Goal: Information Seeking & Learning: Learn about a topic

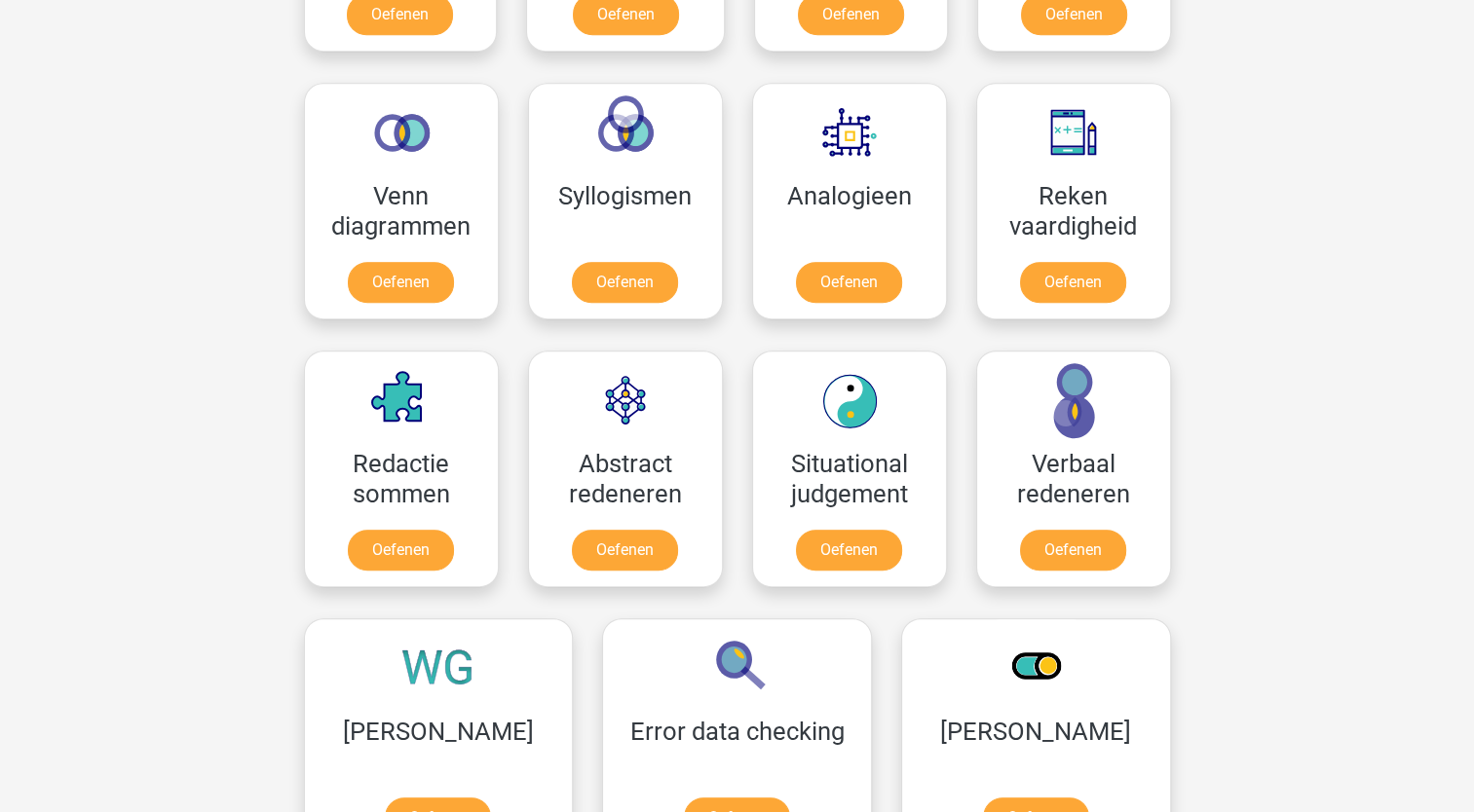
scroll to position [877, 0]
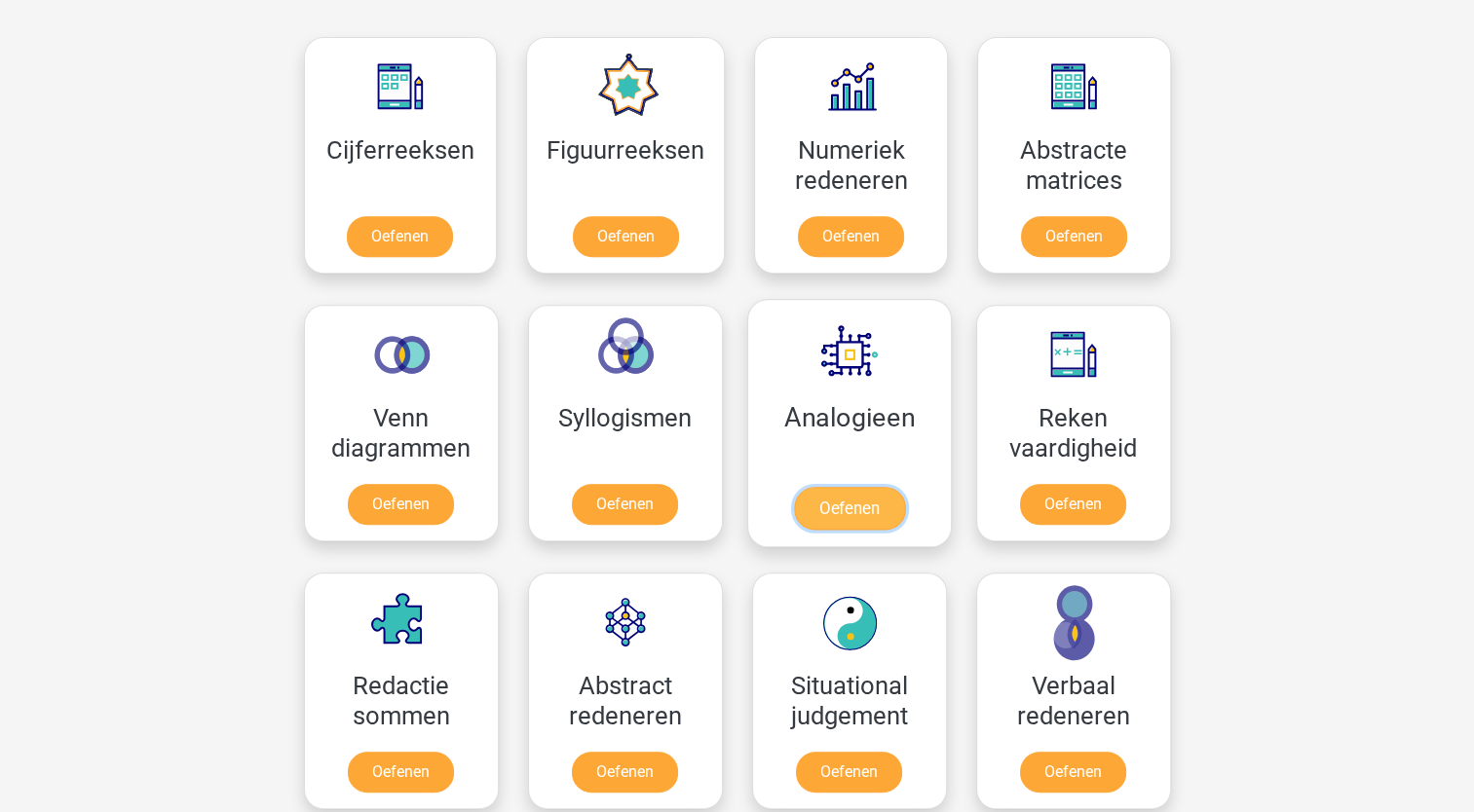
click at [876, 486] on link "Oefenen" at bounding box center [848, 507] width 111 height 43
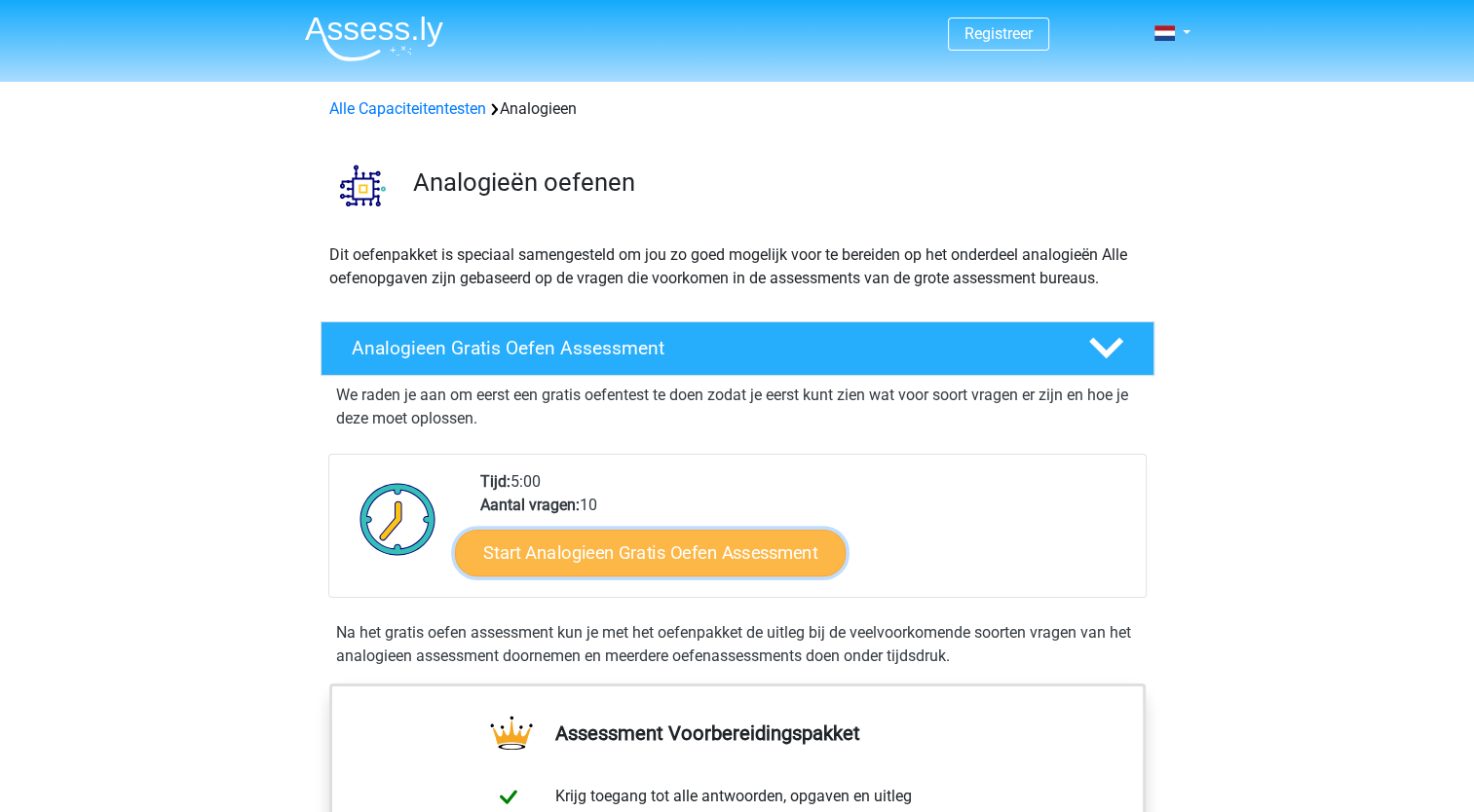
click at [770, 545] on link "Start Analogieen Gratis Oefen Assessment" at bounding box center [650, 552] width 390 height 47
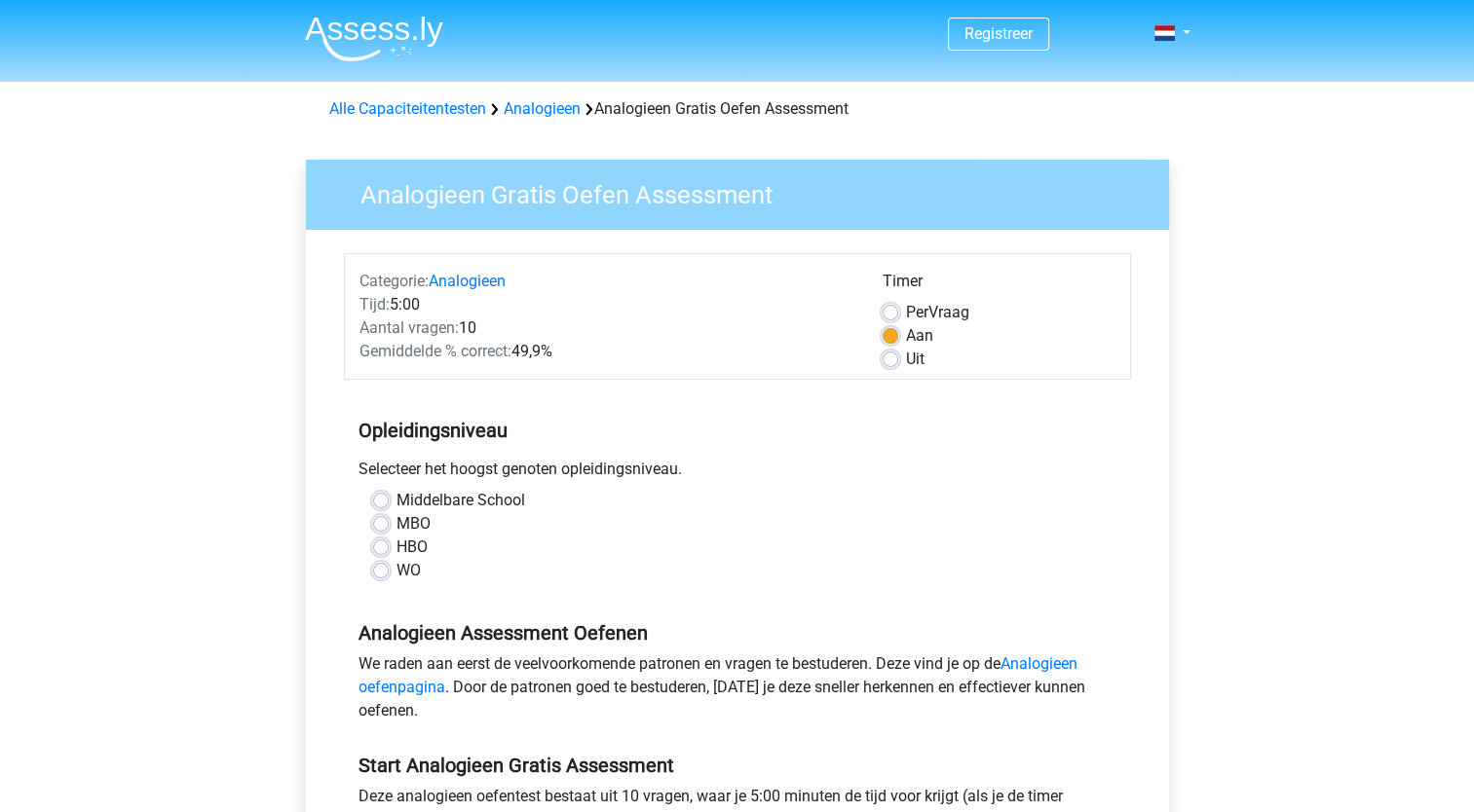
click at [396, 549] on label "HBO" at bounding box center [411, 547] width 31 height 24
click at [379, 549] on input "HBO" at bounding box center [381, 545] width 16 height 20
radio input "true"
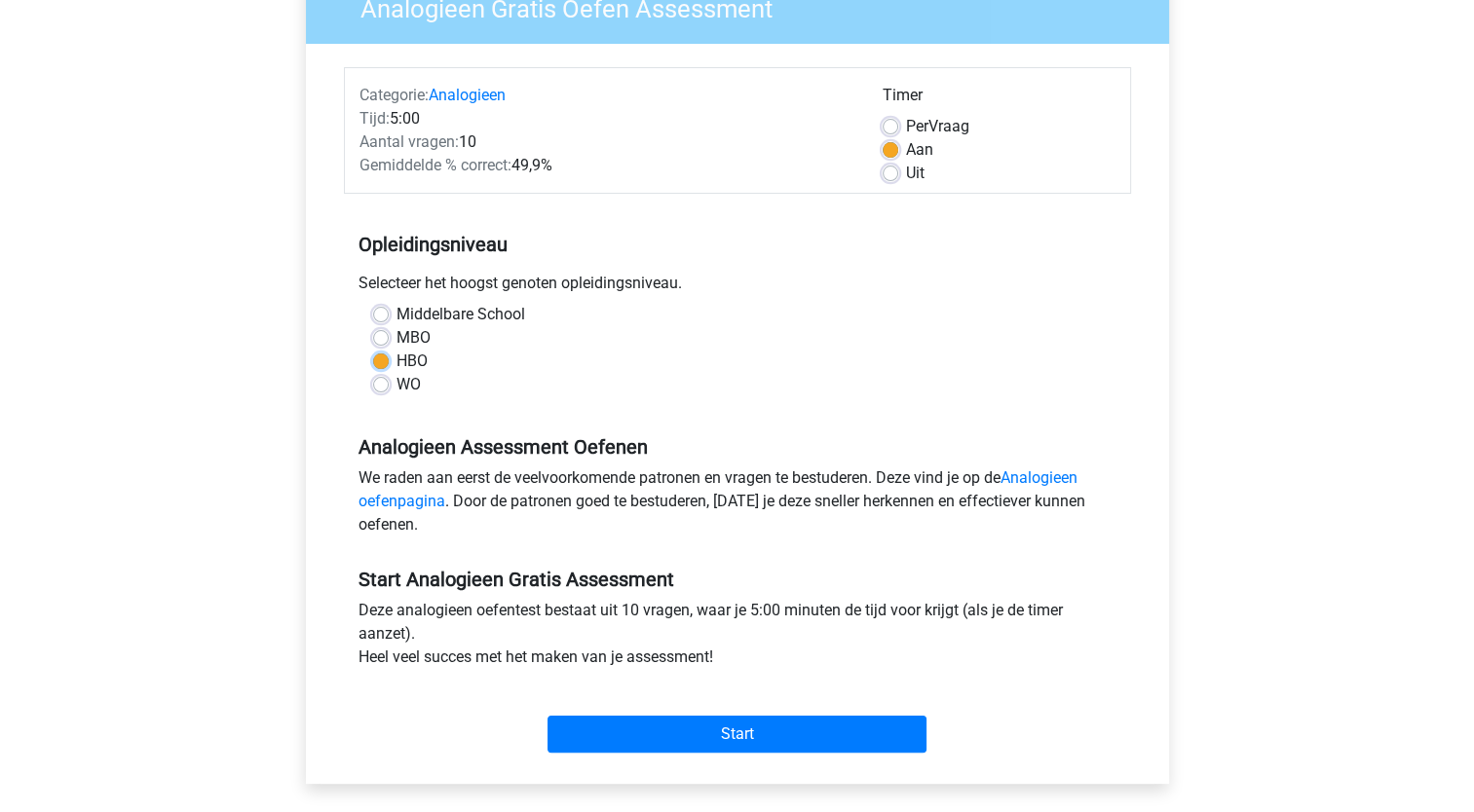
scroll to position [195, 0]
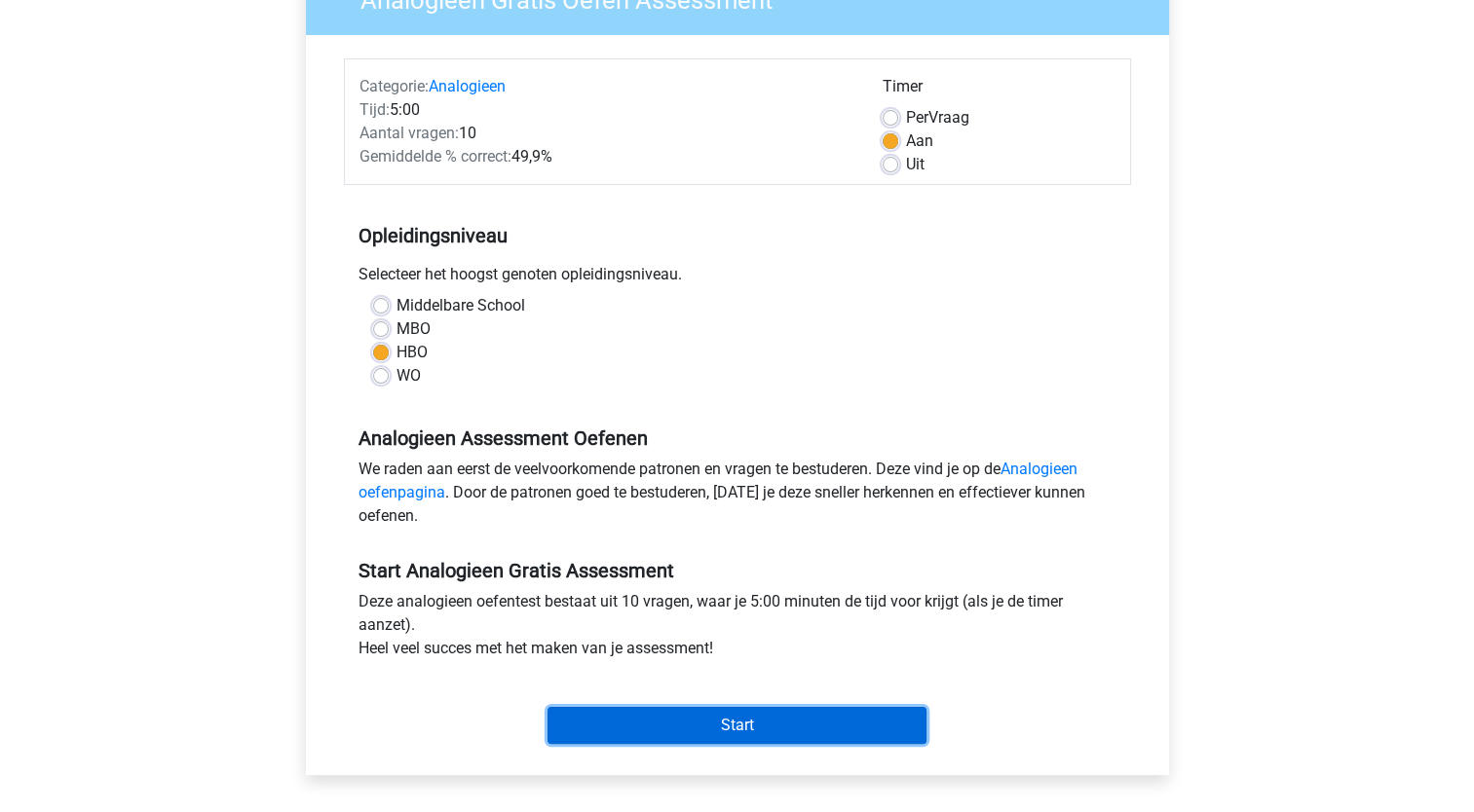
click at [789, 725] on input "Start" at bounding box center [737, 725] width 379 height 37
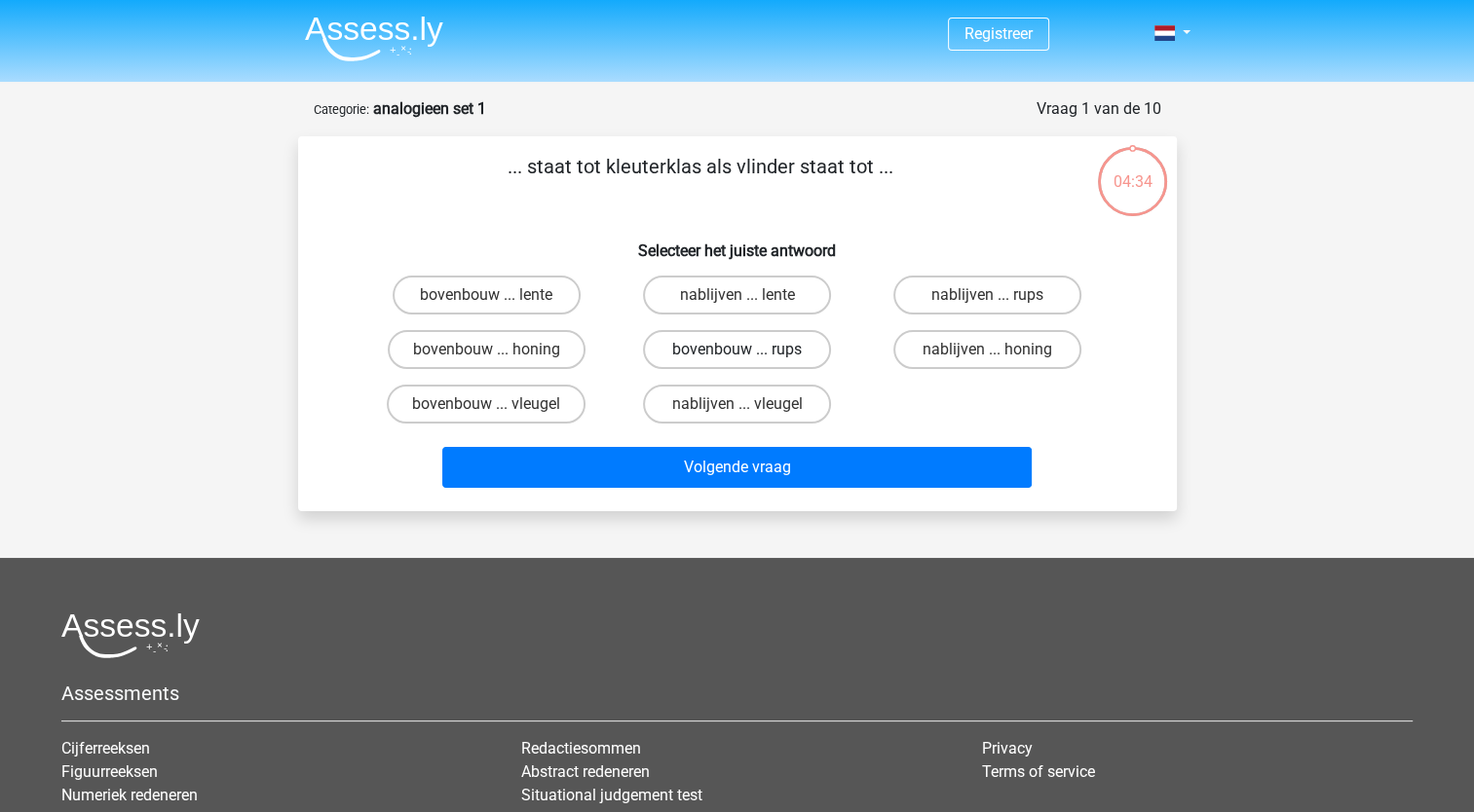
click at [735, 335] on label "bovenbouw ... rups" at bounding box center [736, 348] width 188 height 39
click at [736, 349] on input "bovenbouw ... rups" at bounding box center [742, 355] width 13 height 13
radio input "true"
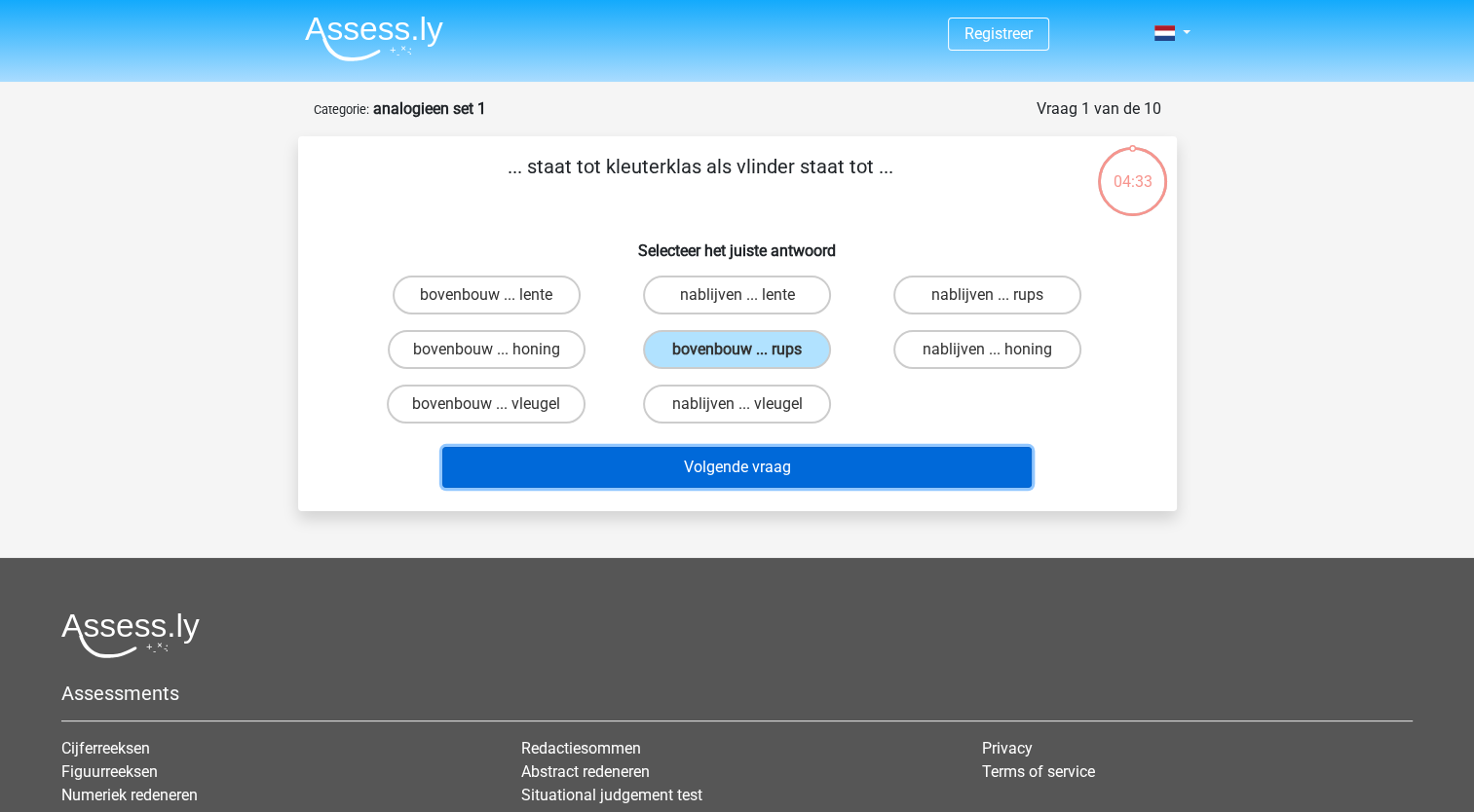
click at [736, 476] on button "Volgende vraag" at bounding box center [736, 467] width 589 height 41
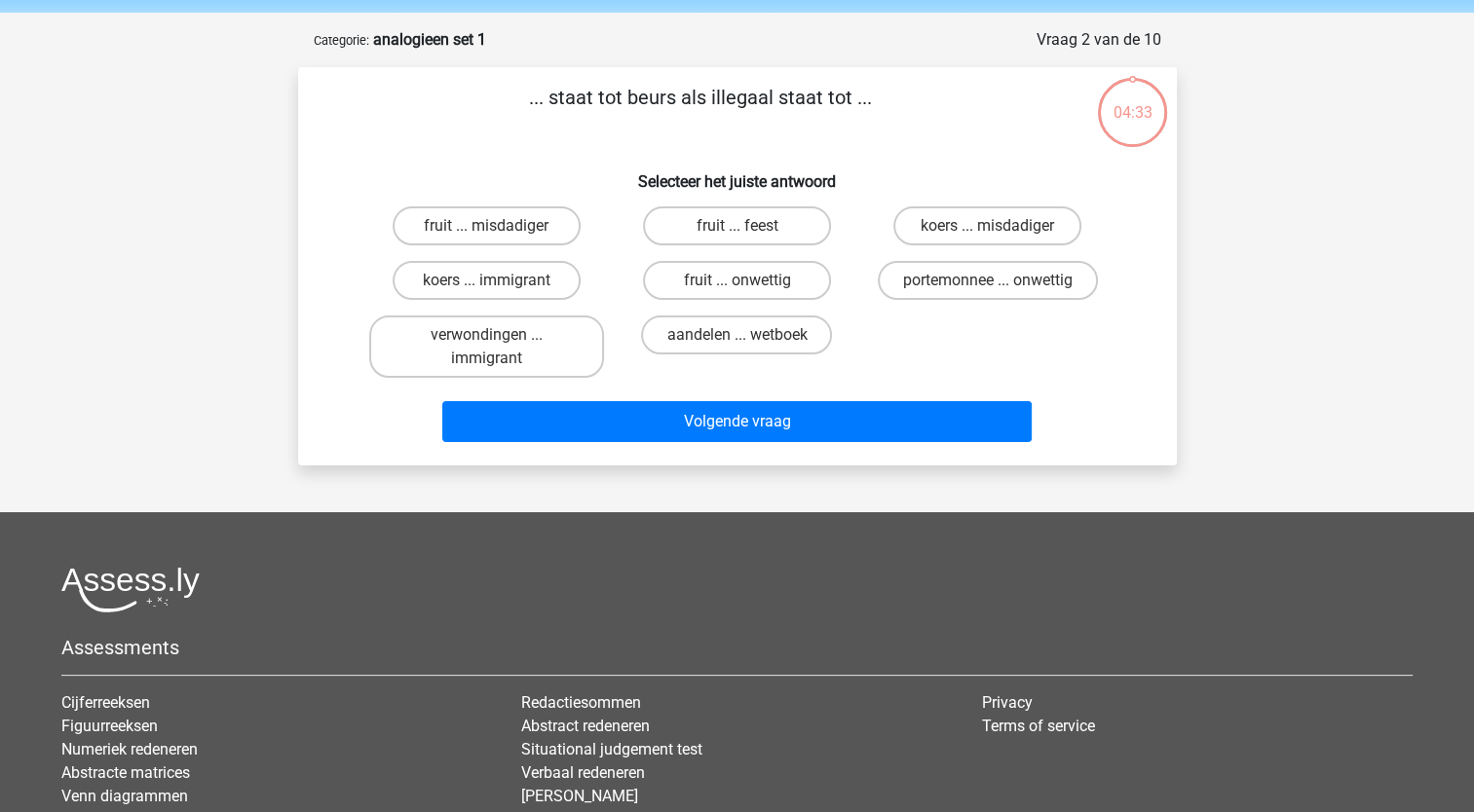
scroll to position [97, 0]
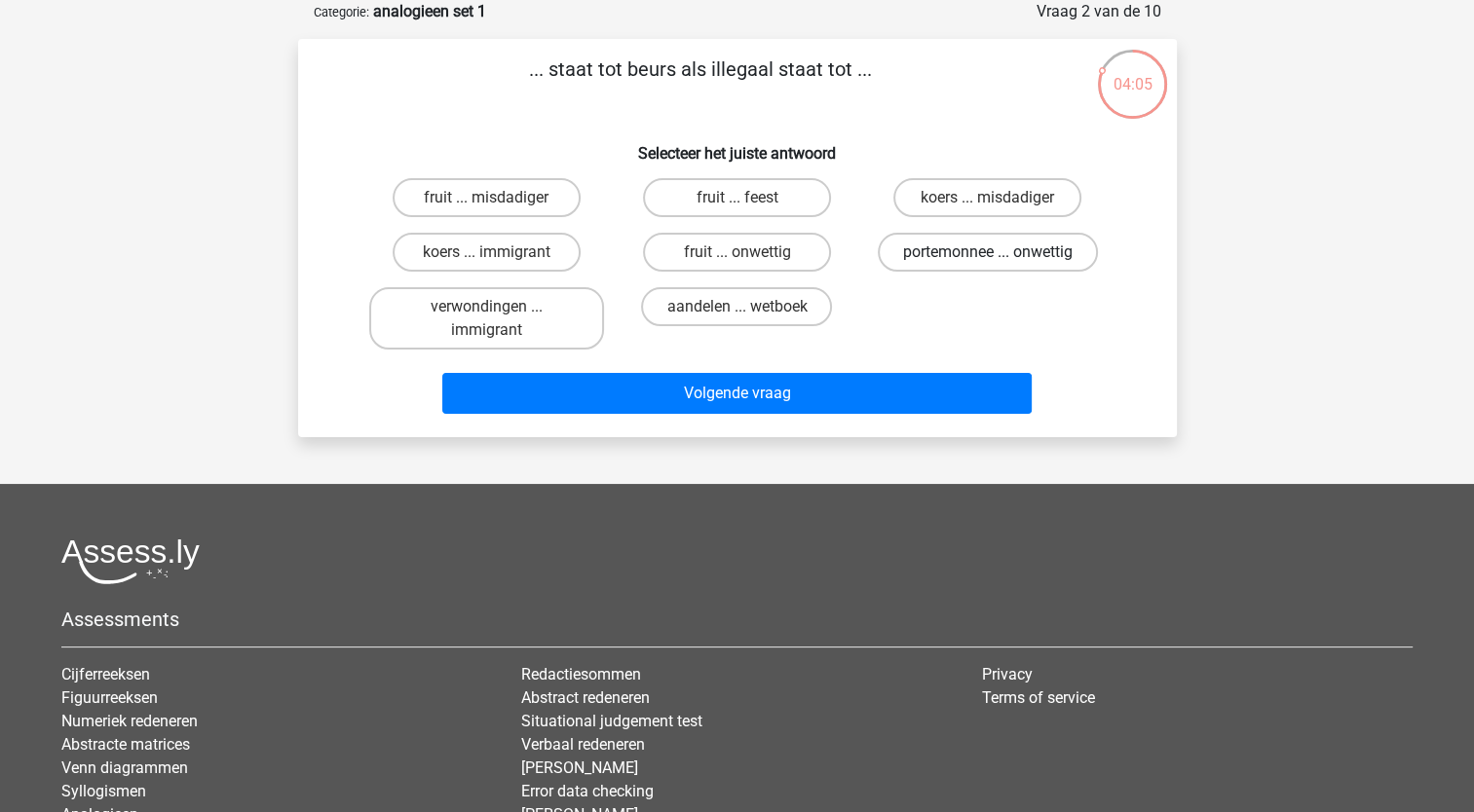
click at [1008, 258] on label "portemonnee ... onwettig" at bounding box center [988, 251] width 221 height 39
click at [1000, 258] on input "portemonnee ... onwettig" at bounding box center [993, 258] width 13 height 13
radio input "true"
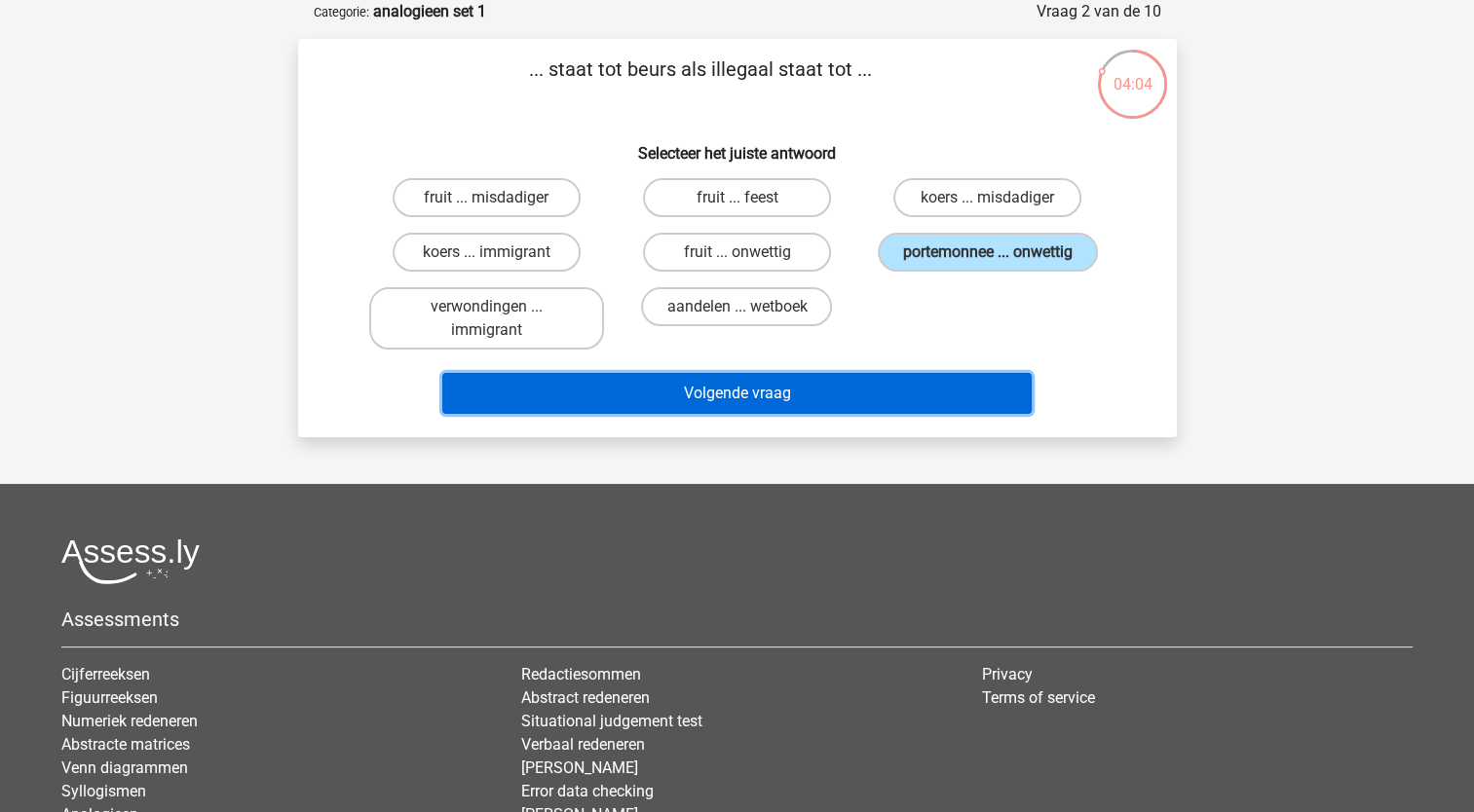
click at [807, 392] on button "Volgende vraag" at bounding box center [736, 393] width 589 height 41
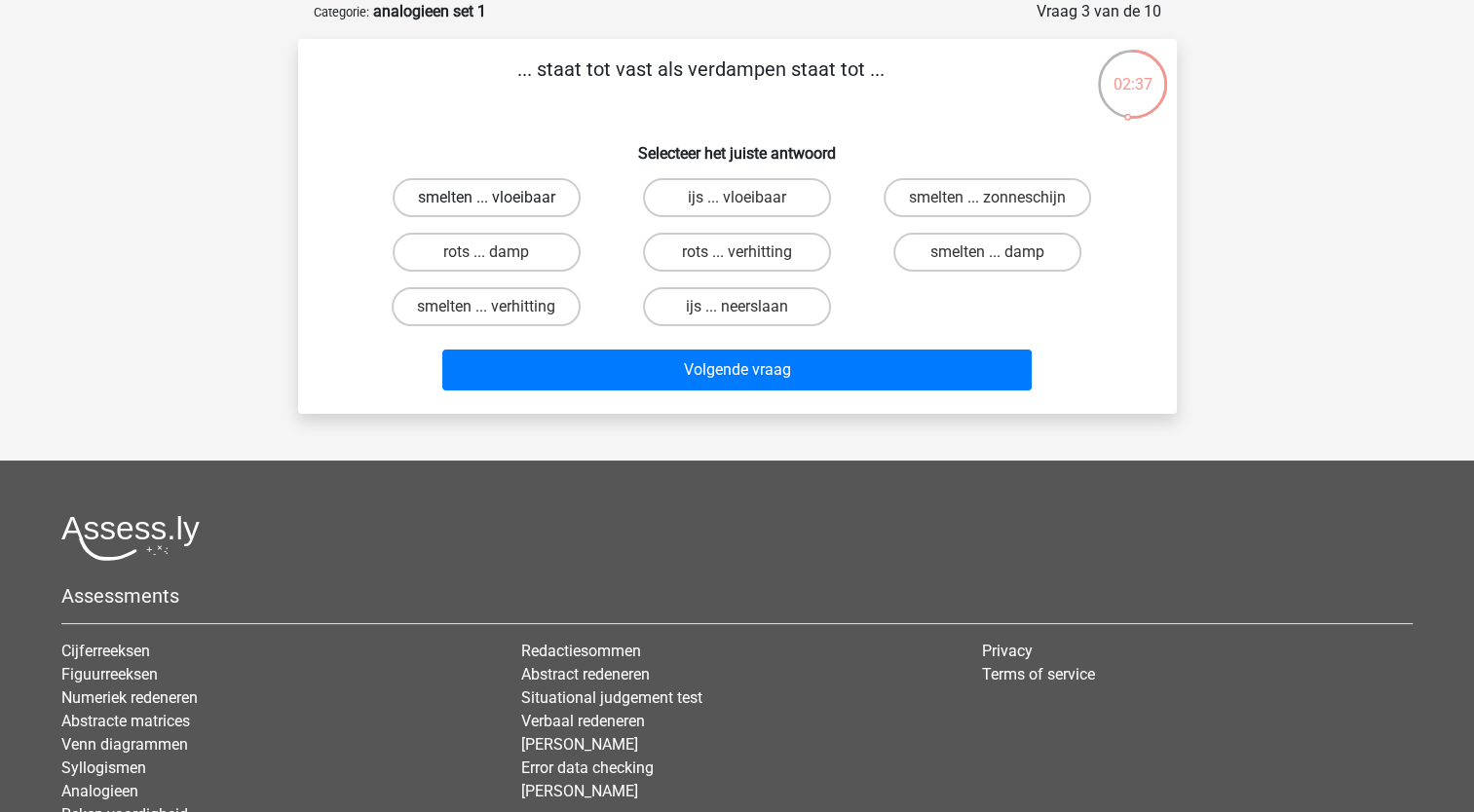
click at [530, 192] on label "smelten ... vloeibaar" at bounding box center [486, 197] width 188 height 39
click at [499, 198] on input "smelten ... vloeibaar" at bounding box center [492, 203] width 13 height 13
radio input "true"
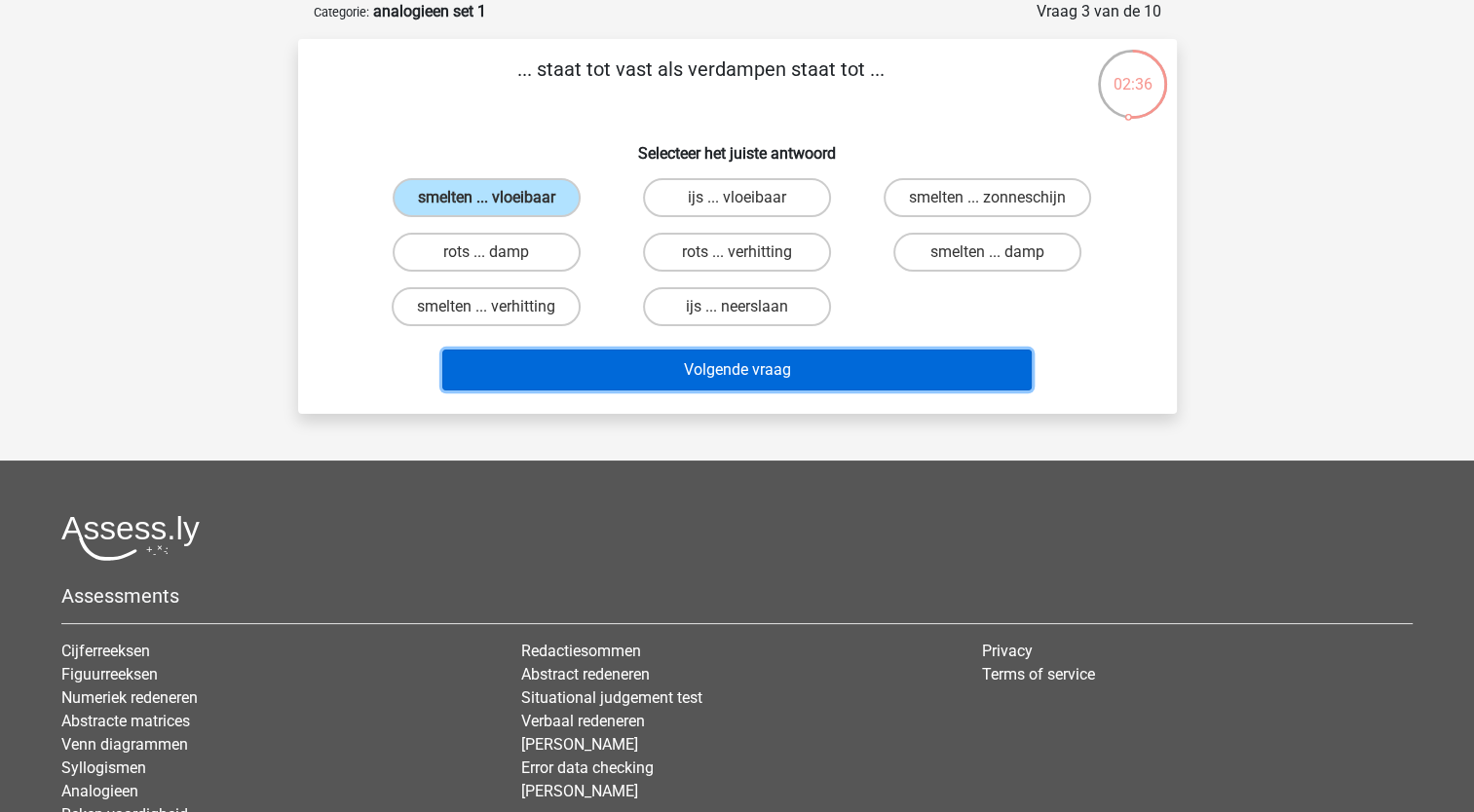
click at [767, 379] on button "Volgende vraag" at bounding box center [736, 369] width 589 height 41
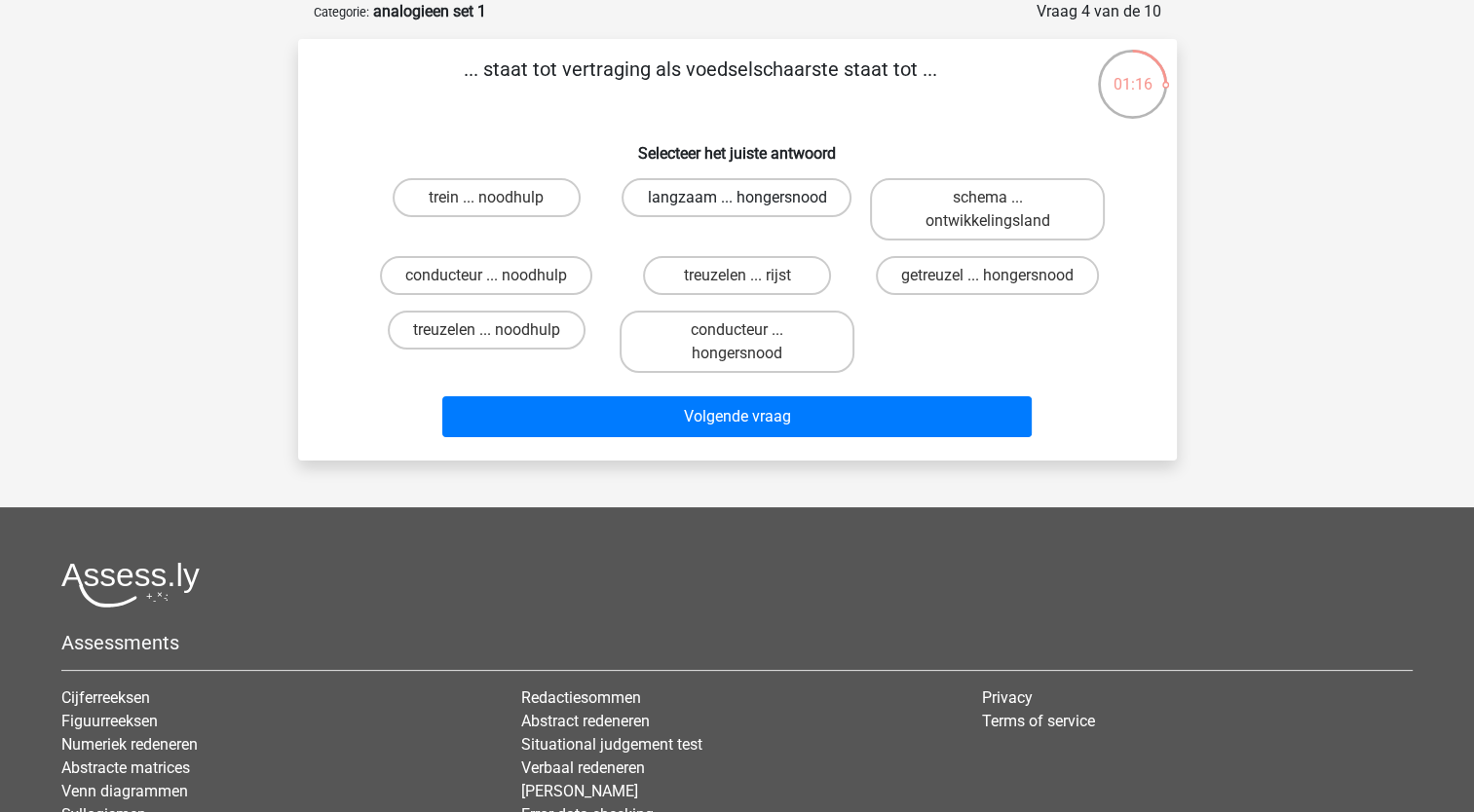
click at [729, 201] on label "langzaam ... hongersnood" at bounding box center [736, 197] width 229 height 39
click at [736, 201] on input "langzaam ... hongersnood" at bounding box center [742, 203] width 13 height 13
radio input "true"
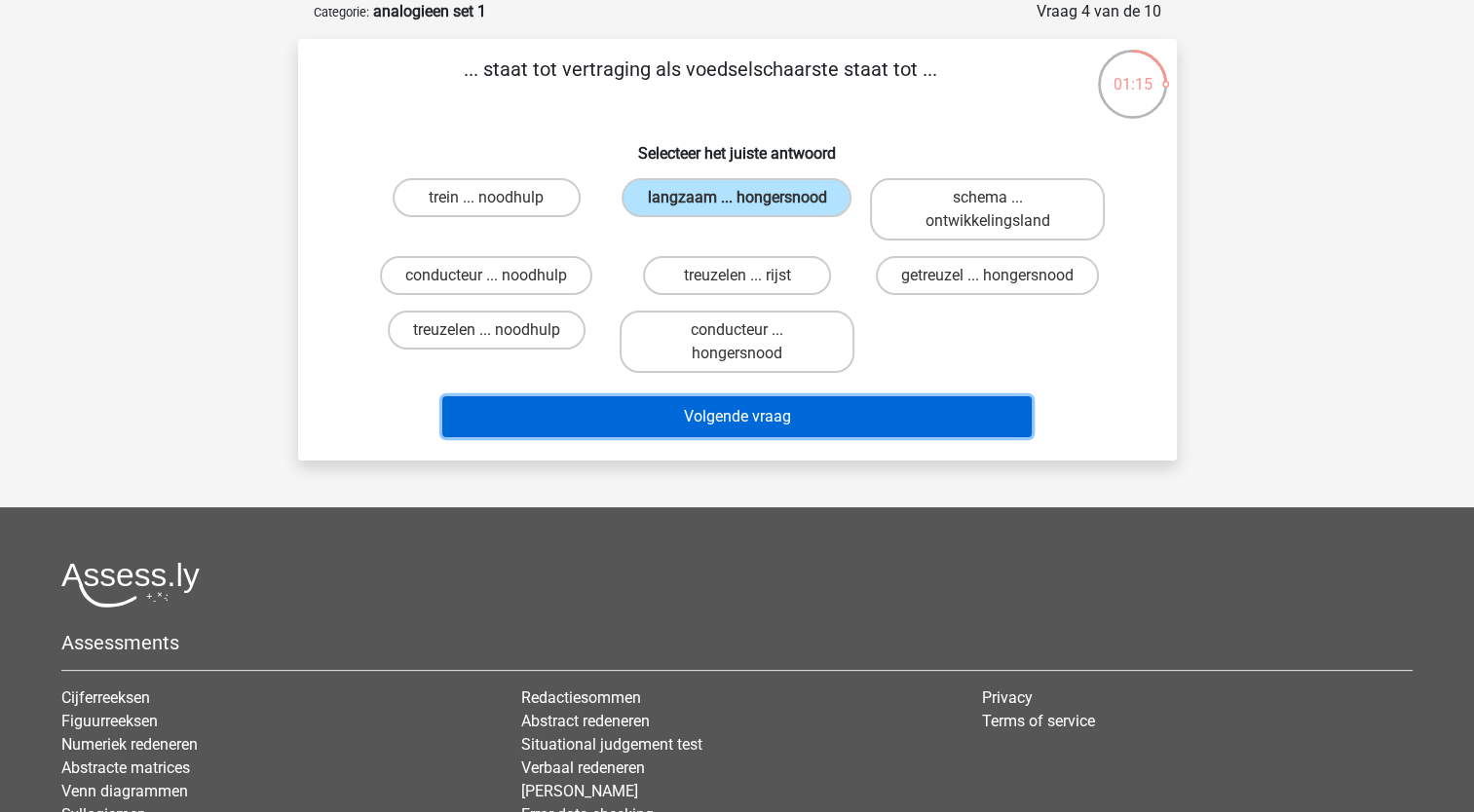
click at [772, 418] on button "Volgende vraag" at bounding box center [736, 416] width 589 height 41
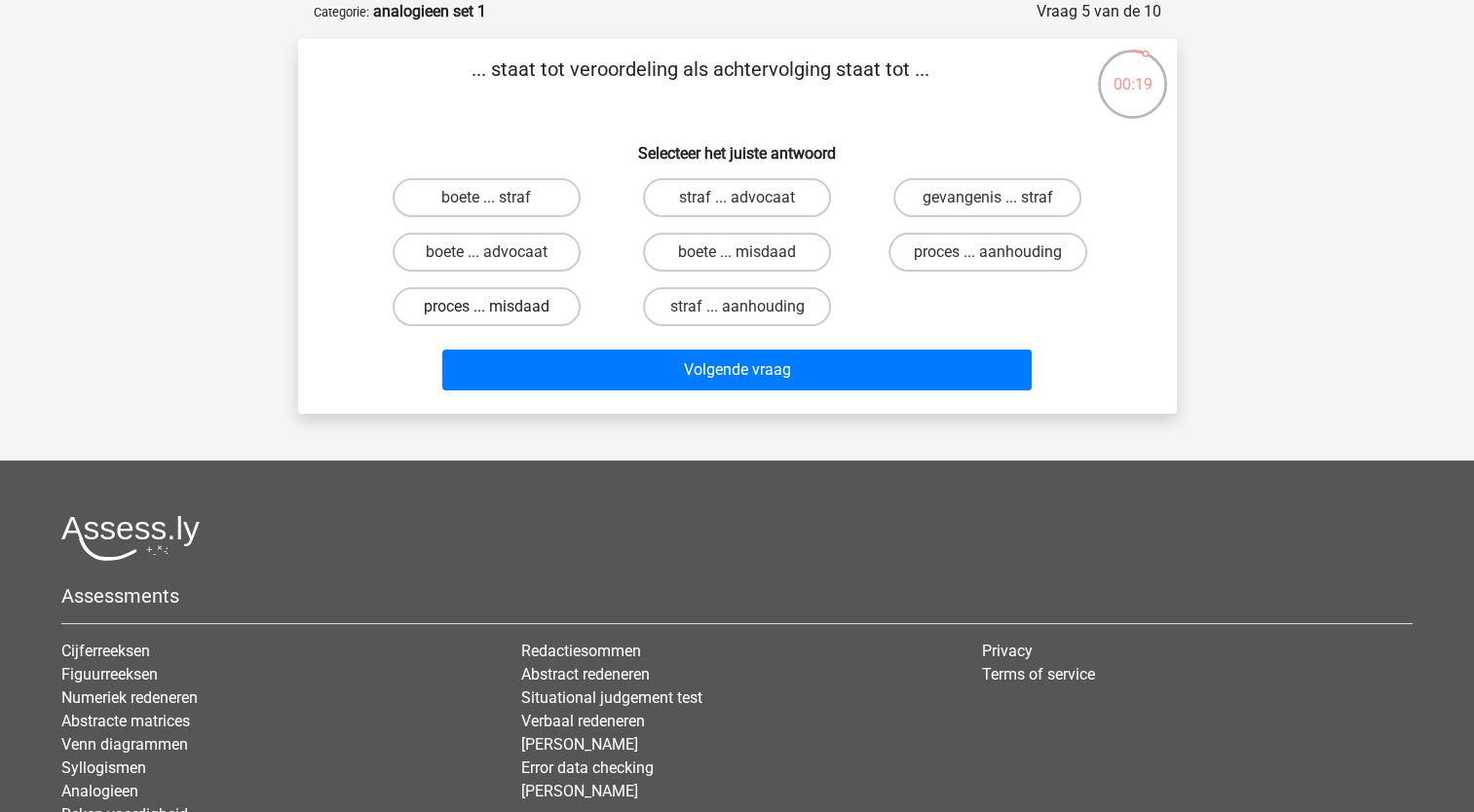
click at [538, 307] on label "proces ... misdaad" at bounding box center [486, 306] width 188 height 39
click at [499, 307] on input "proces ... misdaad" at bounding box center [492, 313] width 13 height 13
radio input "true"
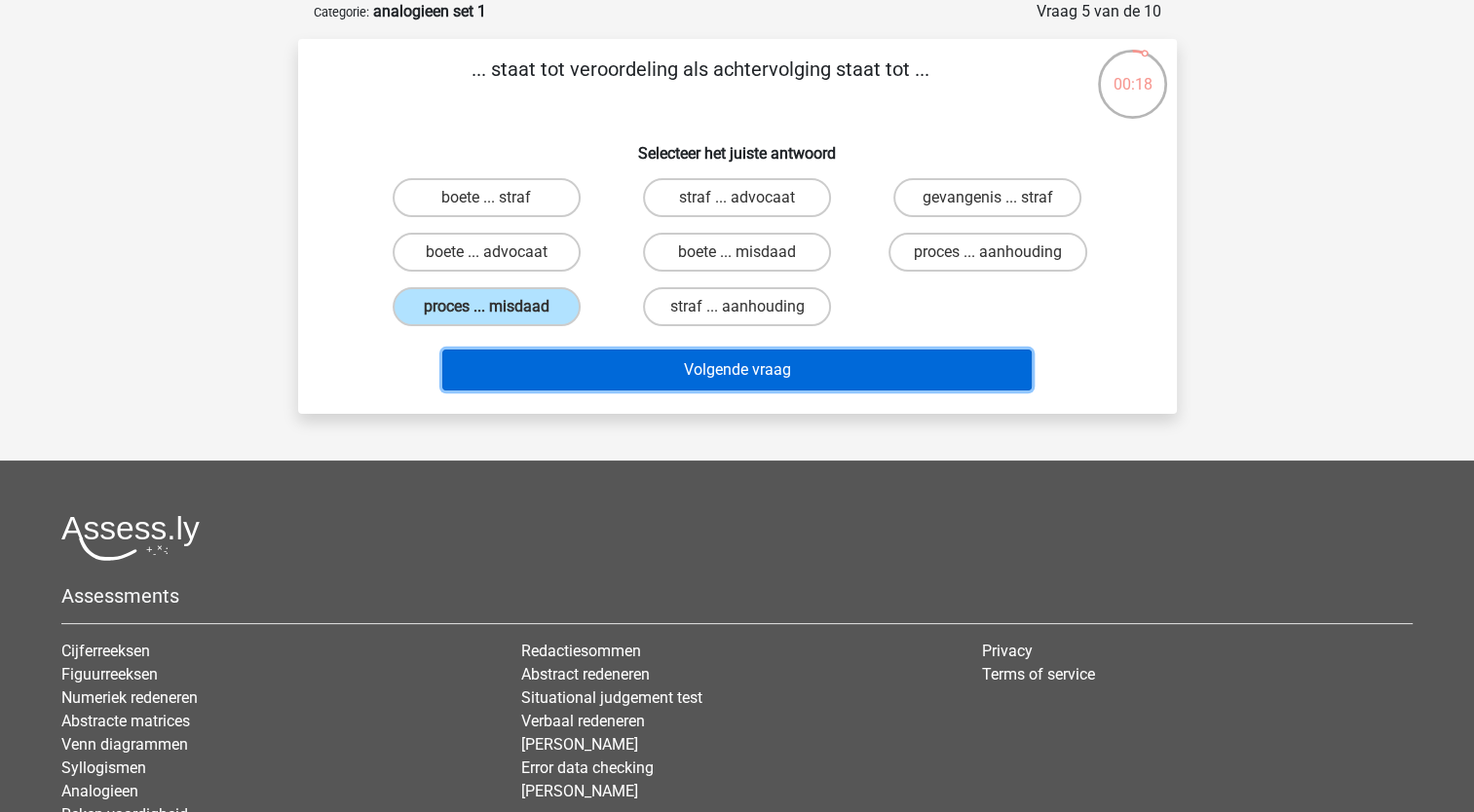
click at [672, 355] on button "Volgende vraag" at bounding box center [736, 369] width 589 height 41
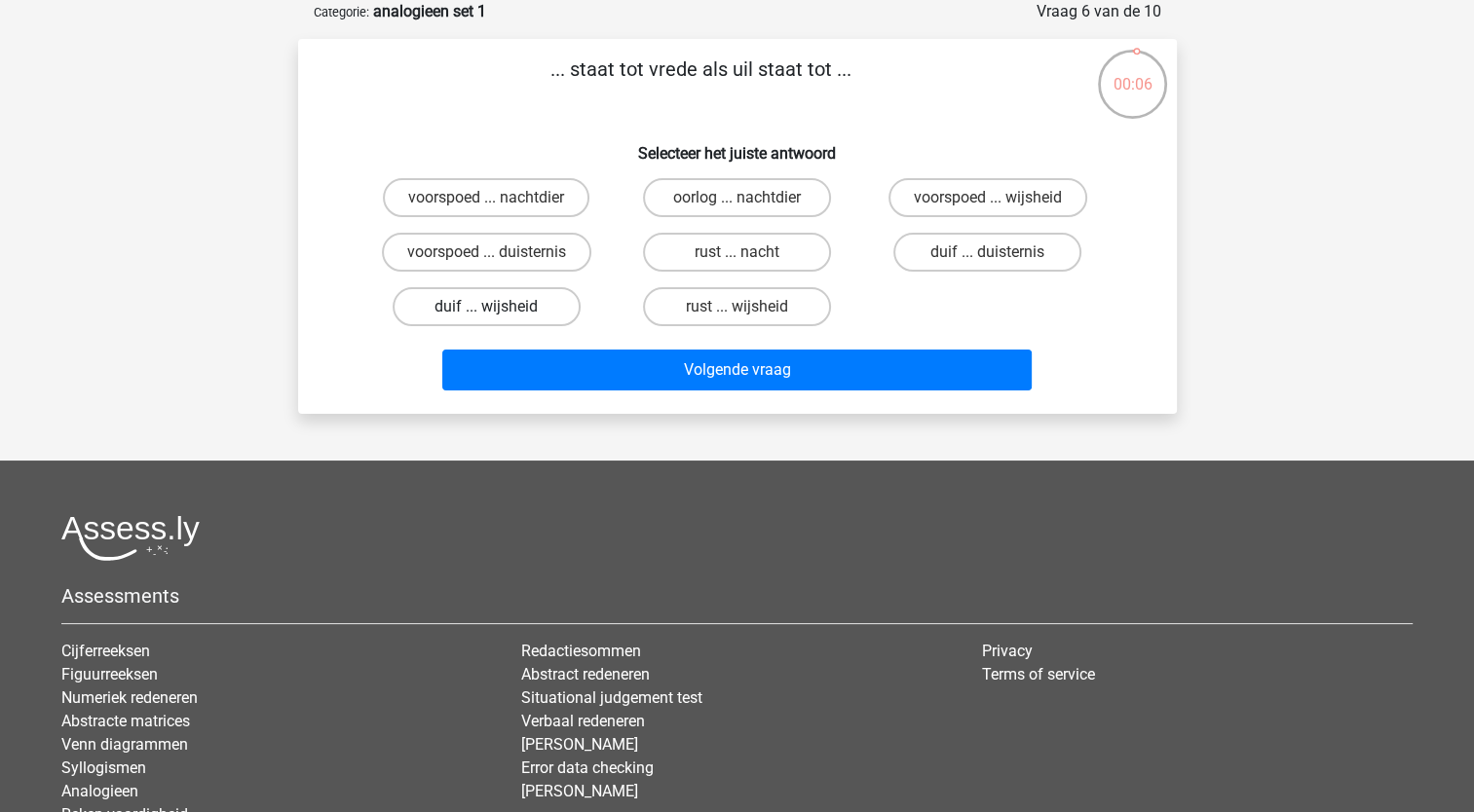
click at [524, 319] on label "duif ... wijsheid" at bounding box center [486, 306] width 188 height 39
click at [499, 319] on input "duif ... wijsheid" at bounding box center [492, 313] width 13 height 13
radio input "true"
click at [695, 344] on div "Volgende vraag" at bounding box center [737, 365] width 816 height 65
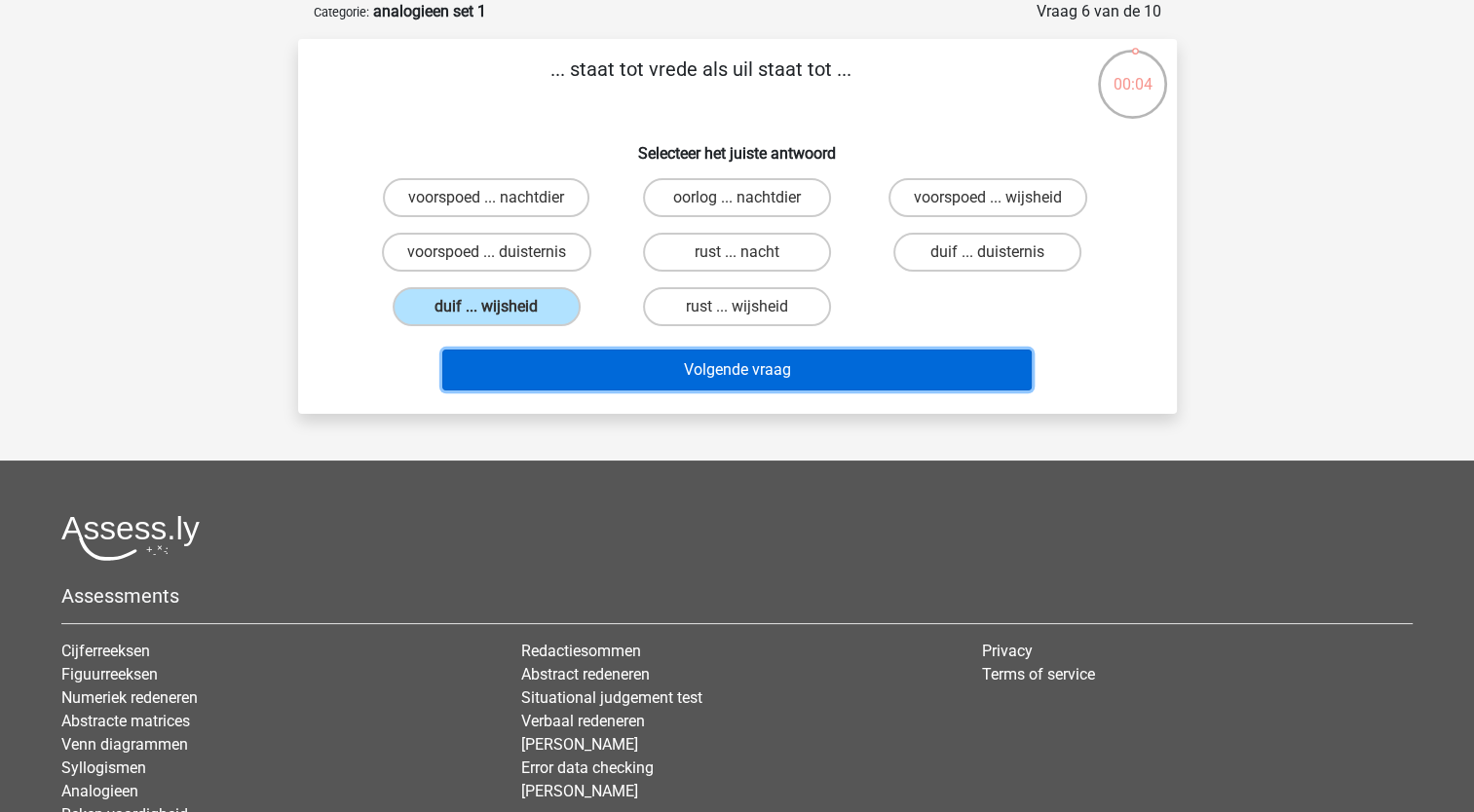
click at [705, 368] on button "Volgende vraag" at bounding box center [736, 369] width 589 height 41
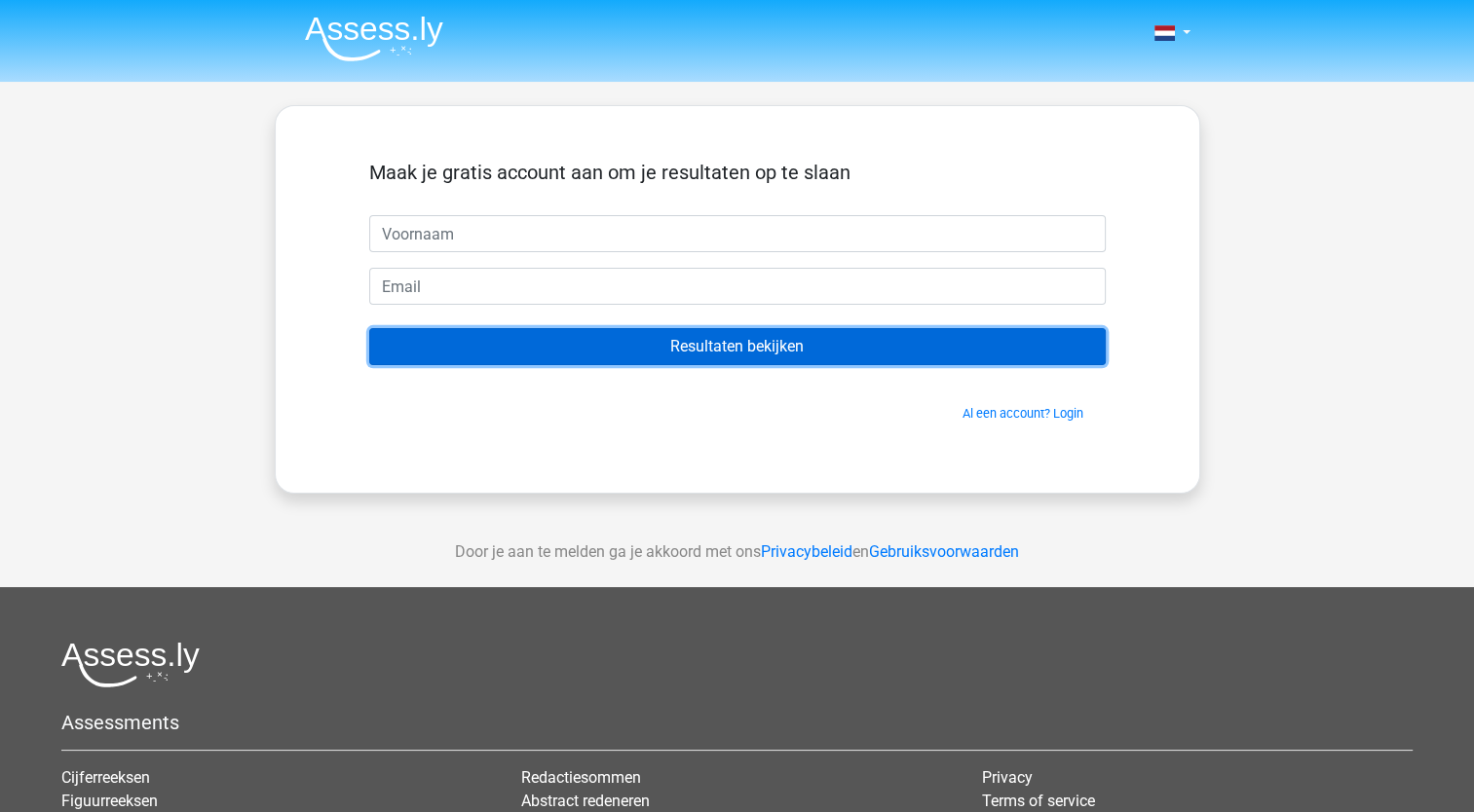
click at [705, 341] on input "Resultaten bekijken" at bounding box center [737, 346] width 736 height 37
